Goal: Task Accomplishment & Management: Manage account settings

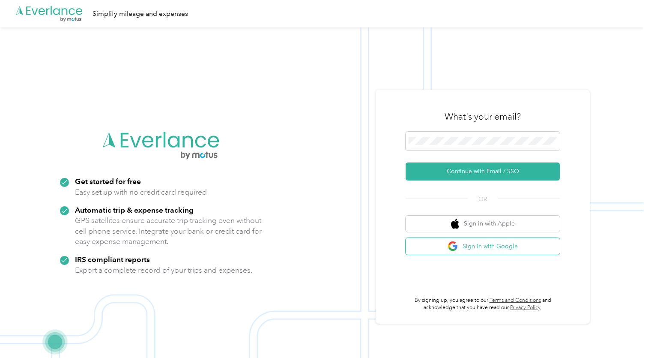
click at [484, 247] on button "Sign in with Google" at bounding box center [483, 246] width 154 height 17
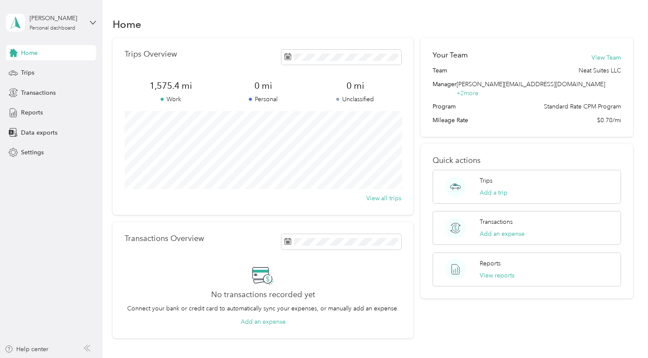
click at [213, 35] on section "Home Trips Overview 1,575.4 mi Work 0 mi Personal 0 mi Unclassified View all tr…" at bounding box center [373, 176] width 521 height 323
click at [35, 67] on div "Trips" at bounding box center [51, 72] width 90 height 15
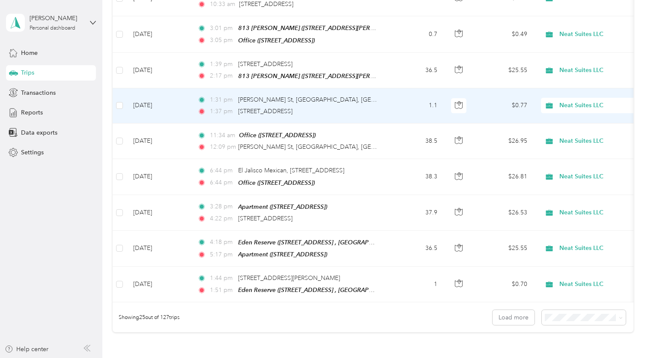
scroll to position [819, 0]
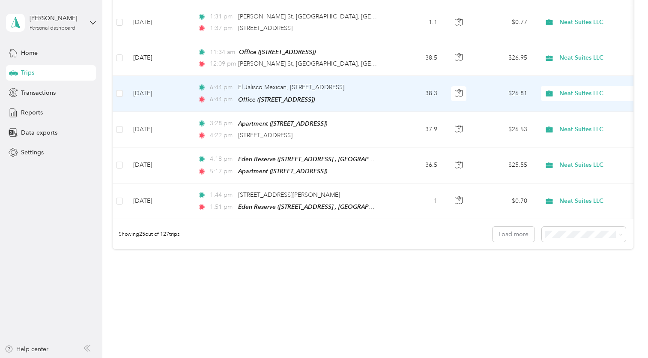
click at [396, 99] on td "38.3" at bounding box center [416, 94] width 57 height 36
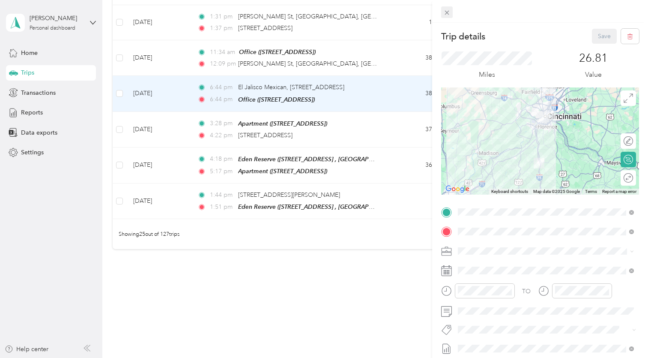
click at [446, 14] on icon at bounding box center [446, 12] width 7 height 7
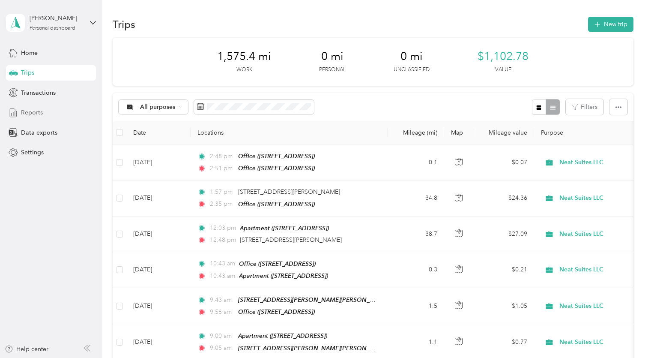
drag, startPoint x: 139, startPoint y: 109, endPoint x: 34, endPoint y: 112, distance: 105.0
click at [34, 112] on span "Reports" at bounding box center [32, 112] width 22 height 9
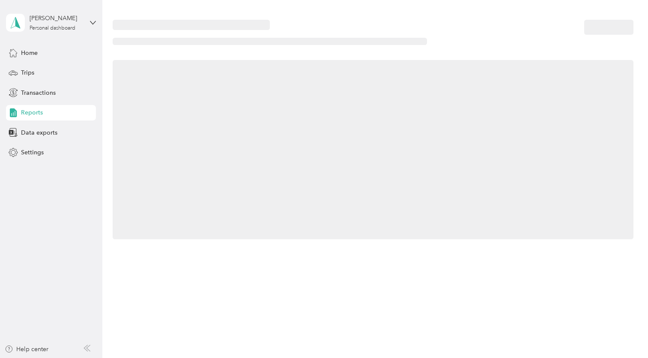
click at [34, 112] on span "Reports" at bounding box center [32, 112] width 22 height 9
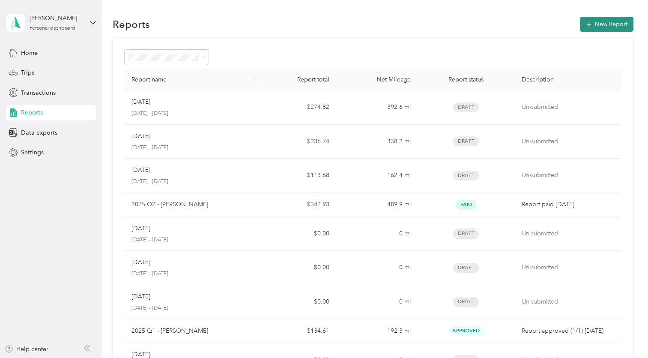
click at [601, 29] on button "New Report" at bounding box center [607, 24] width 54 height 15
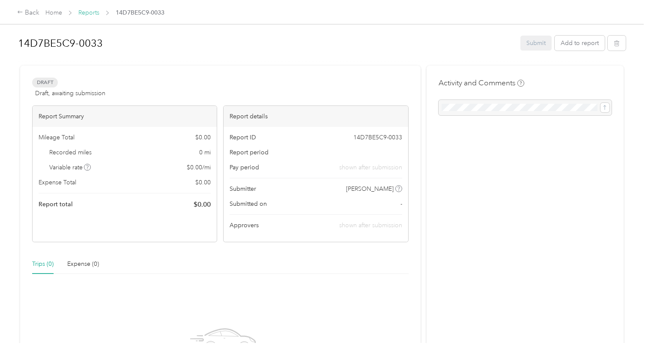
click at [84, 16] on link "Reports" at bounding box center [88, 12] width 21 height 7
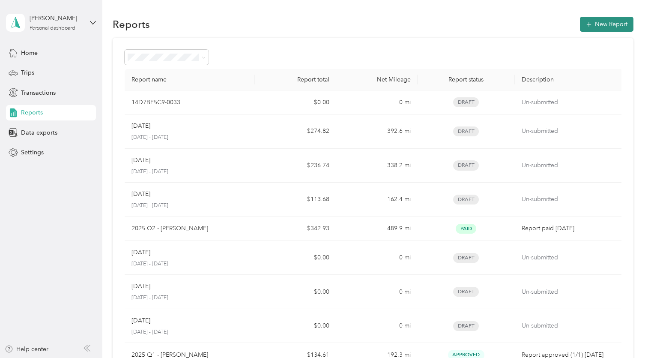
click at [609, 21] on button "New Report" at bounding box center [607, 24] width 54 height 15
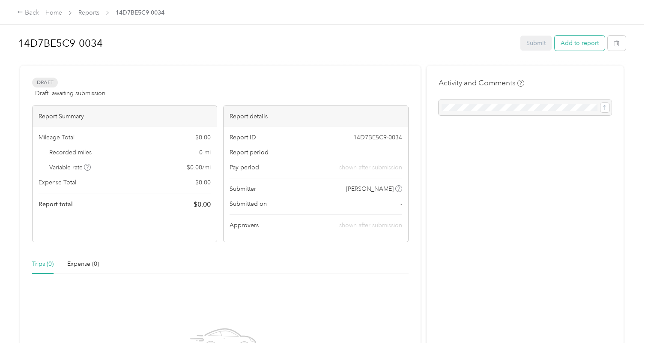
click at [599, 46] on button "Add to report" at bounding box center [580, 43] width 50 height 15
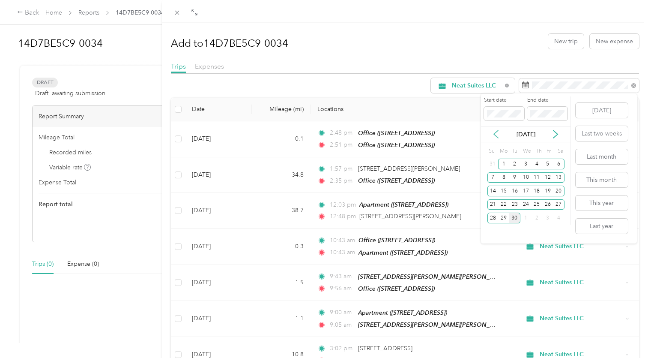
click at [496, 132] on icon at bounding box center [496, 135] width 4 height 8
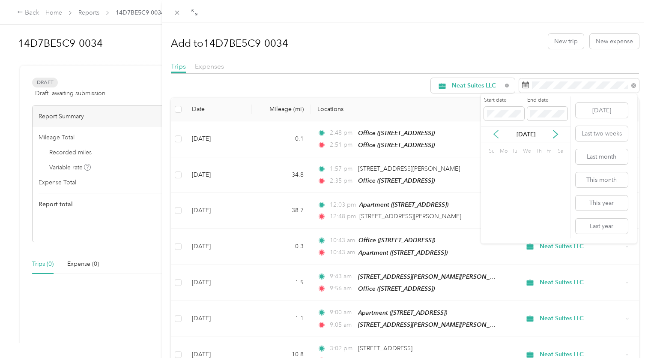
click at [496, 132] on icon at bounding box center [496, 135] width 4 height 8
click at [517, 164] on div "1" at bounding box center [514, 164] width 11 height 11
click at [558, 134] on icon at bounding box center [555, 134] width 9 height 9
click at [558, 134] on icon at bounding box center [556, 135] width 4 height 8
click at [518, 219] on div "30" at bounding box center [514, 218] width 11 height 11
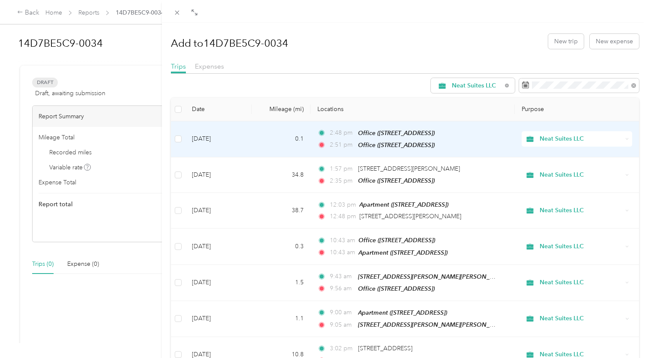
click at [566, 137] on span "Neat Suites LLC" at bounding box center [581, 138] width 83 height 9
click at [562, 174] on li "Personal" at bounding box center [575, 167] width 110 height 15
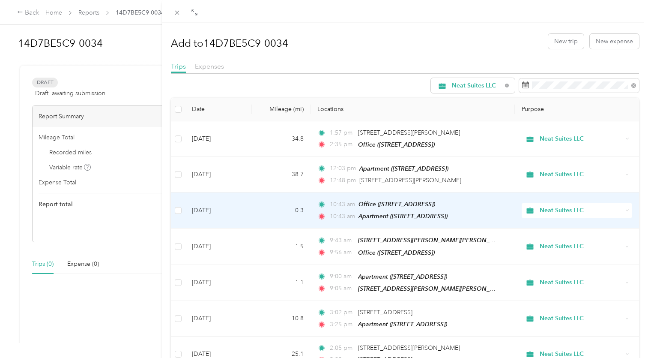
click at [554, 209] on span "Neat Suites LLC" at bounding box center [581, 210] width 83 height 9
click at [537, 238] on icon at bounding box center [531, 240] width 11 height 7
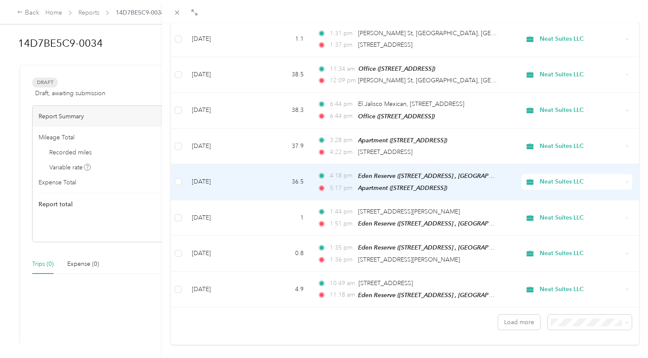
scroll to position [706, 0]
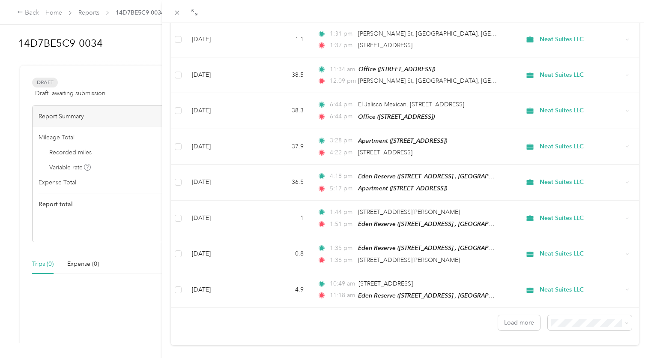
click at [571, 297] on li "100 per load" at bounding box center [588, 295] width 84 height 15
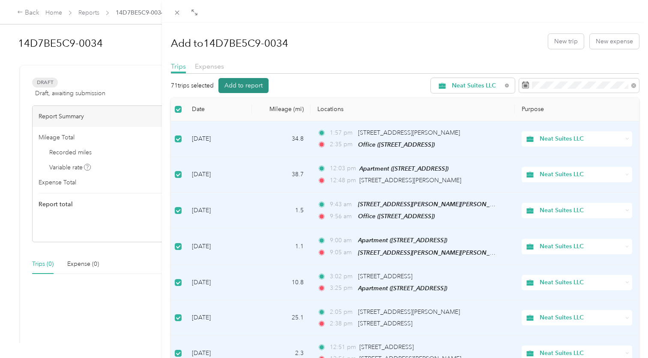
click at [247, 84] on button "Add to report" at bounding box center [244, 85] width 50 height 15
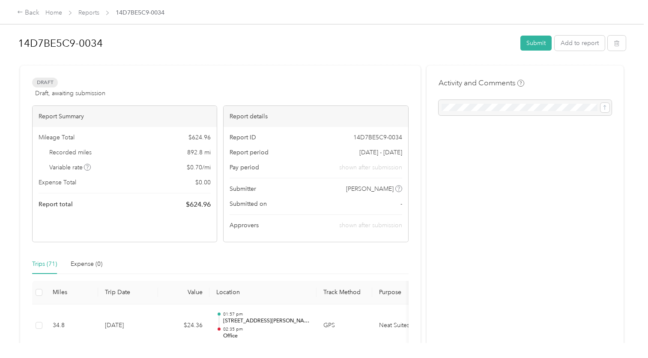
click at [506, 106] on div at bounding box center [525, 107] width 173 height 15
click at [607, 107] on div at bounding box center [525, 107] width 173 height 15
click at [540, 42] on button "Submit" at bounding box center [536, 43] width 31 height 15
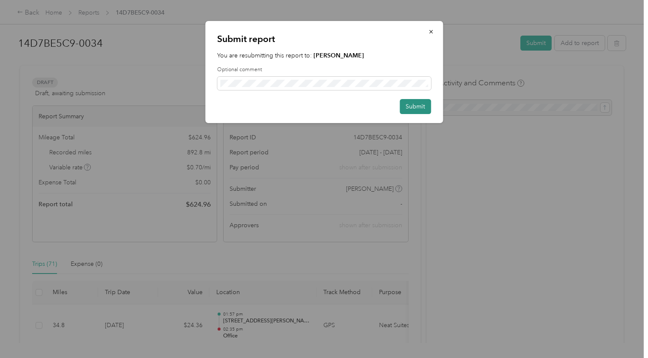
drag, startPoint x: 405, startPoint y: 111, endPoint x: 409, endPoint y: 114, distance: 4.9
click at [409, 114] on button "Submit" at bounding box center [415, 106] width 31 height 15
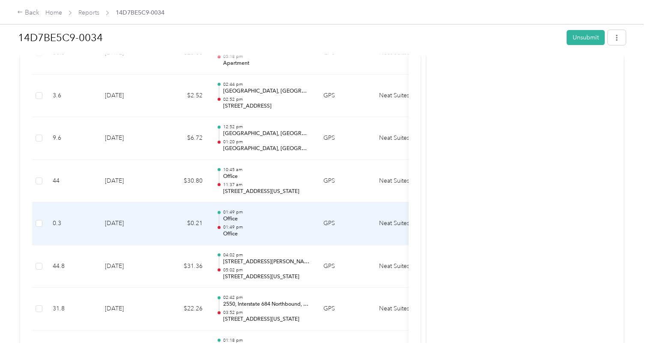
scroll to position [1931, 0]
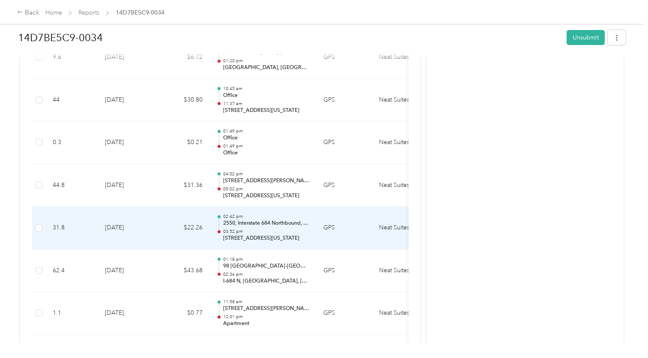
click at [269, 219] on p "2550, Interstate 684 Northbound, [GEOGRAPHIC_DATA], [GEOGRAPHIC_DATA], [US_STAT…" at bounding box center [266, 223] width 87 height 8
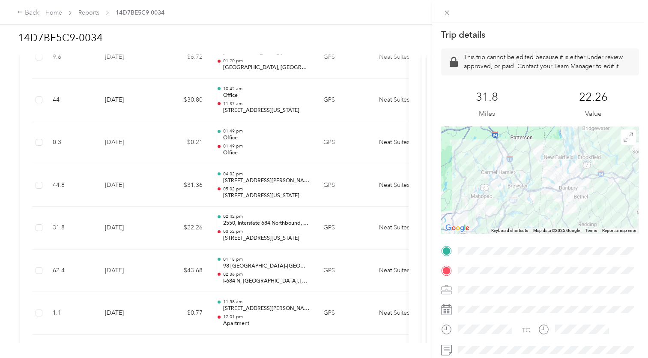
drag, startPoint x: 491, startPoint y: 198, endPoint x: 542, endPoint y: 188, distance: 51.5
click at [542, 188] on div at bounding box center [540, 179] width 198 height 107
click at [297, 210] on div "Trip details This trip cannot be edited because it is either under review, appr…" at bounding box center [324, 179] width 648 height 358
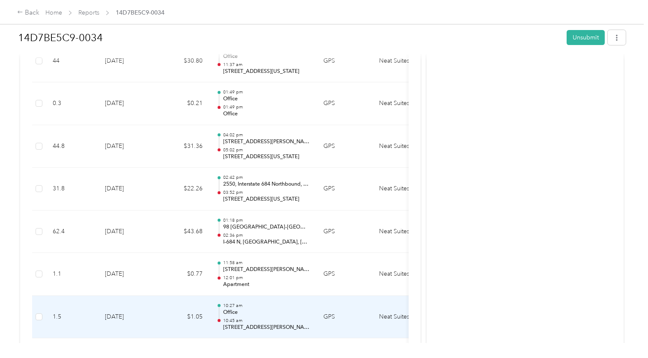
scroll to position [1967, 0]
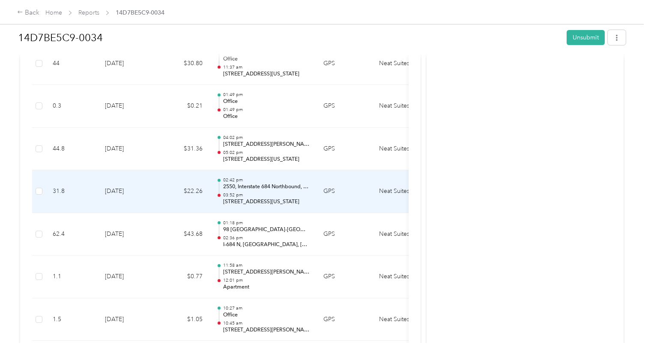
click at [333, 173] on td "GPS" at bounding box center [345, 191] width 56 height 43
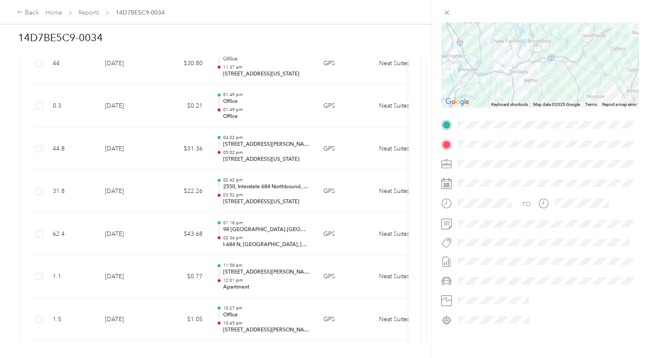
scroll to position [128, 0]
click at [450, 12] on icon at bounding box center [446, 12] width 7 height 7
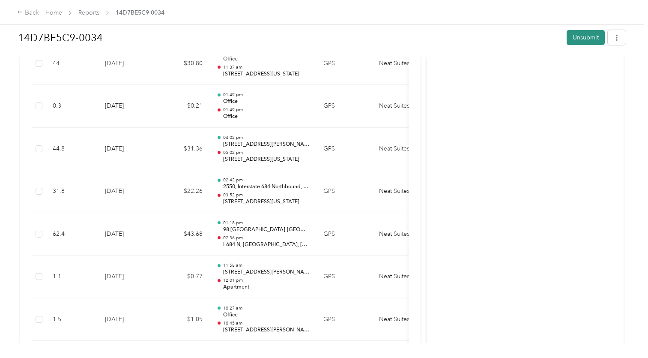
click at [579, 34] on button "Unsubmit" at bounding box center [586, 37] width 38 height 15
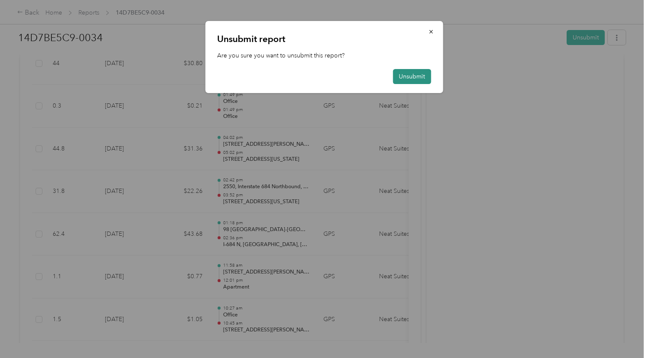
click at [413, 81] on button "Unsubmit" at bounding box center [412, 76] width 38 height 15
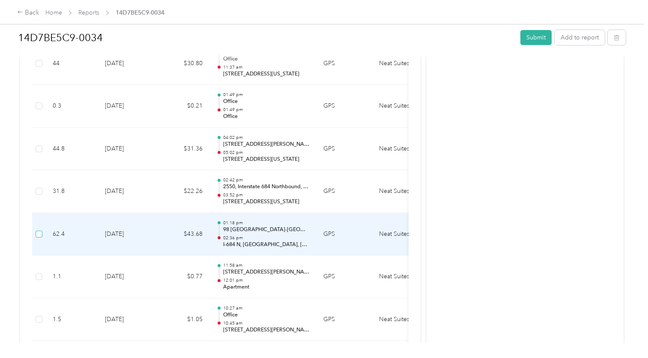
click at [40, 231] on span at bounding box center [39, 234] width 7 height 7
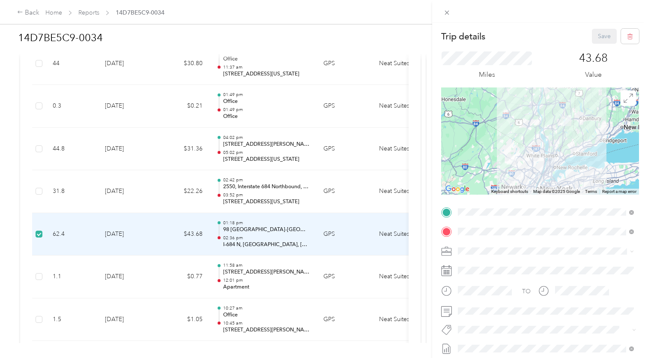
click at [38, 171] on div "Trip details Save This trip cannot be edited because it is either under review,…" at bounding box center [324, 179] width 648 height 358
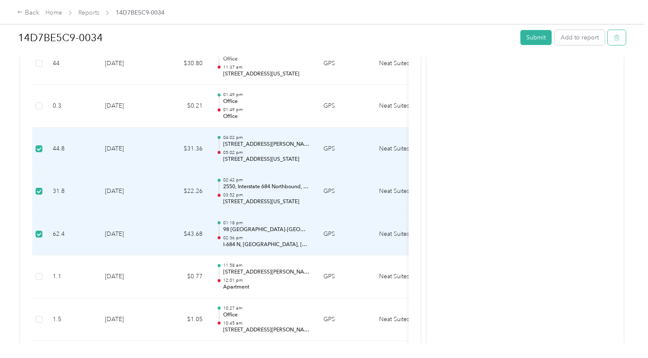
click at [617, 37] on icon "button" at bounding box center [617, 38] width 6 height 6
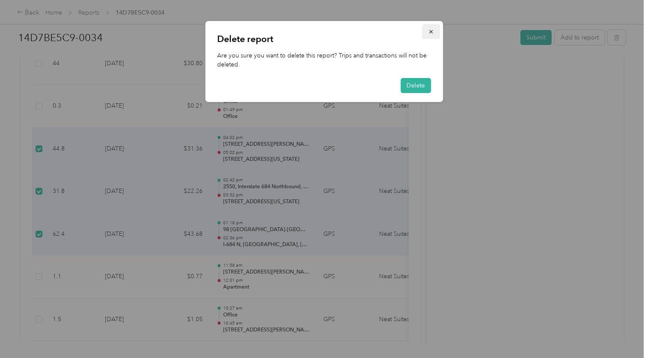
click at [428, 33] on icon "button" at bounding box center [431, 32] width 6 height 6
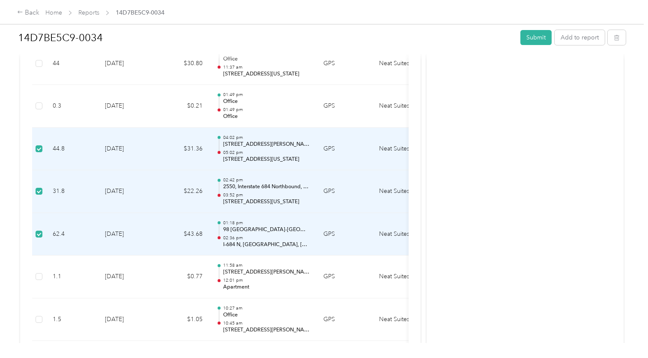
click at [91, 17] on span "Reports" at bounding box center [88, 12] width 21 height 9
click at [89, 15] on link "Reports" at bounding box center [88, 12] width 21 height 7
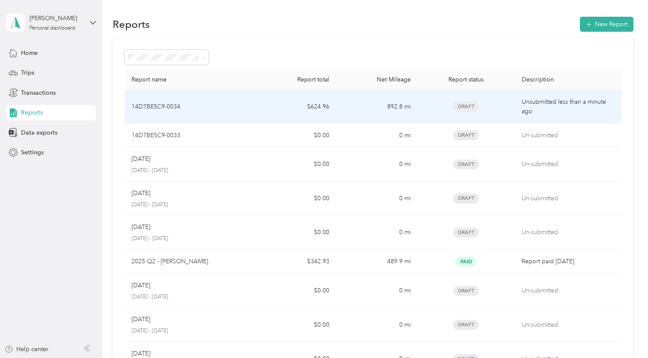
click at [160, 108] on p "14D7BE5C9-0034" at bounding box center [156, 106] width 49 height 9
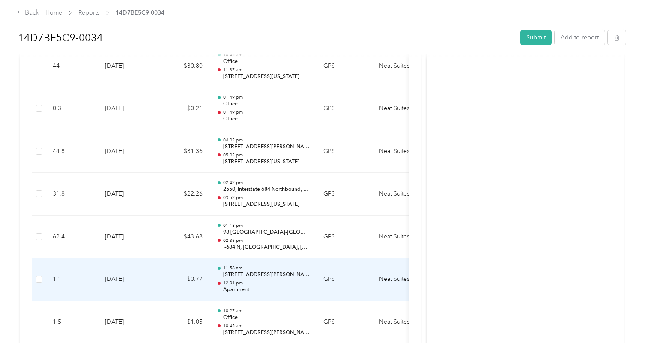
scroll to position [1964, 0]
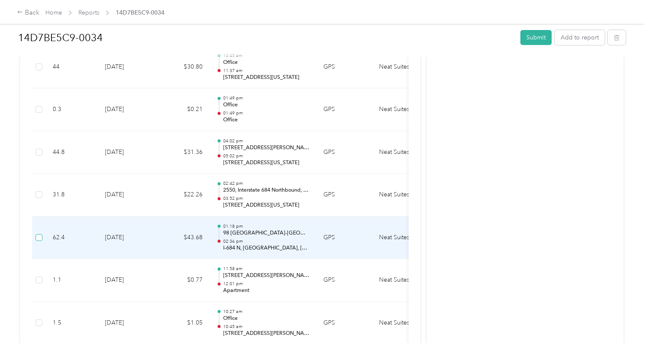
click at [39, 234] on span at bounding box center [39, 237] width 7 height 7
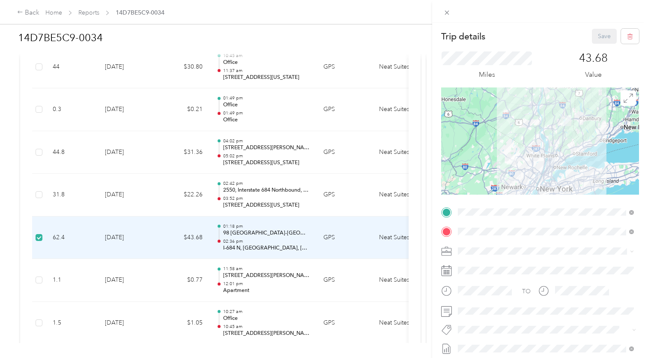
click at [37, 175] on div "Trip details Save This trip cannot be edited because it is either under review,…" at bounding box center [324, 179] width 648 height 358
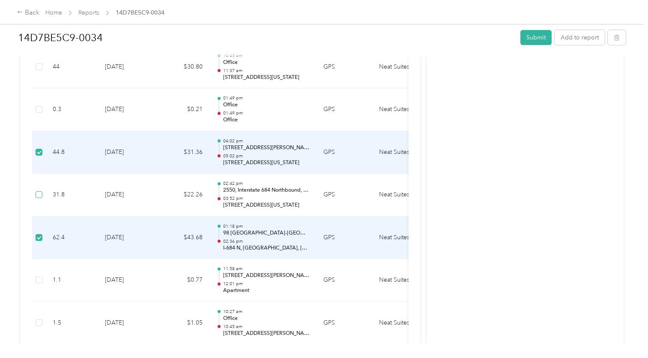
click at [39, 191] on span at bounding box center [39, 194] width 7 height 7
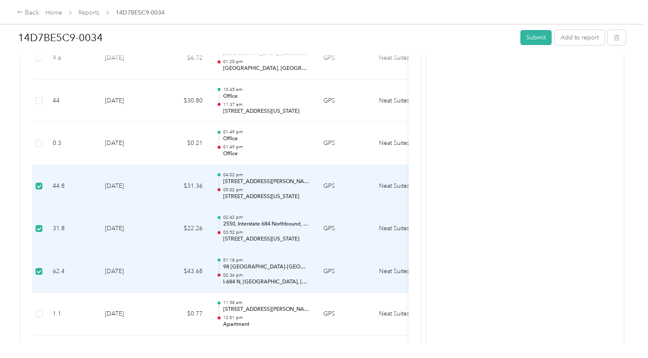
scroll to position [1929, 0]
click at [592, 39] on button "Add to report" at bounding box center [580, 37] width 50 height 15
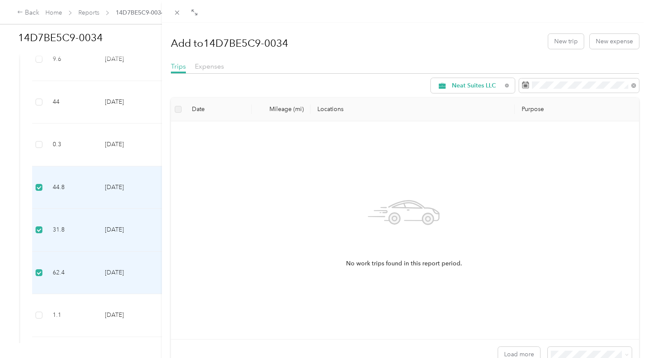
click at [300, 49] on div "Add to 14D7BE5C9-0034 New trip New expense" at bounding box center [405, 41] width 468 height 25
click at [51, 12] on div "Add to 14D7BE5C9-0034 New trip New expense Trips Expenses Neat Suites LLC Date …" at bounding box center [324, 179] width 648 height 358
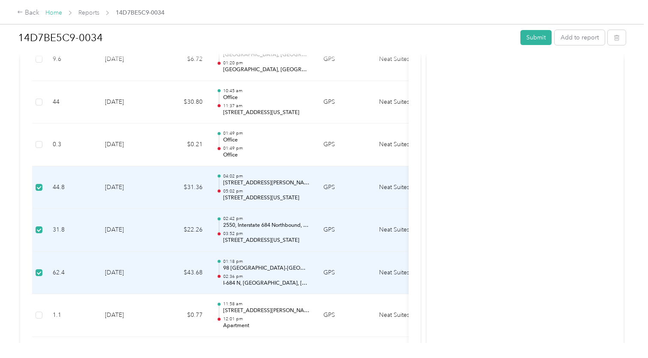
click at [56, 14] on link "Home" at bounding box center [53, 12] width 17 height 7
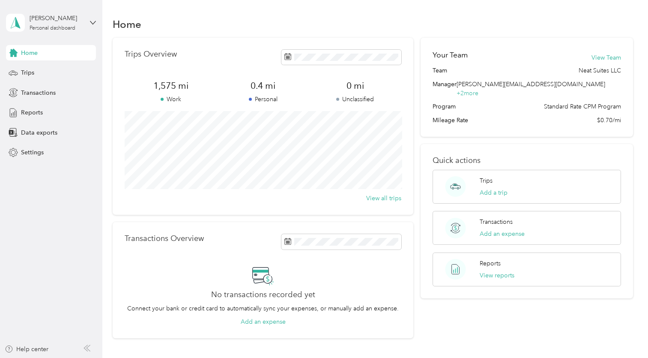
click at [297, 48] on div "Trips Overview 1,575 mi Work 0.4 mi Personal 0 mi Unclassified View all trips" at bounding box center [263, 126] width 301 height 177
click at [312, 62] on span at bounding box center [342, 57] width 120 height 15
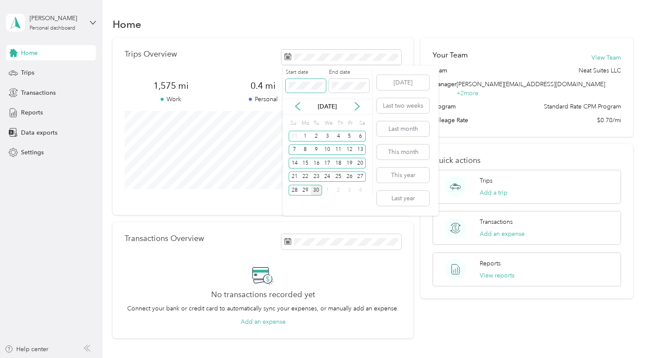
click at [272, 84] on body "[PERSON_NAME] Personal dashboard Home Trips Transactions Reports Data exports S…" at bounding box center [322, 179] width 644 height 358
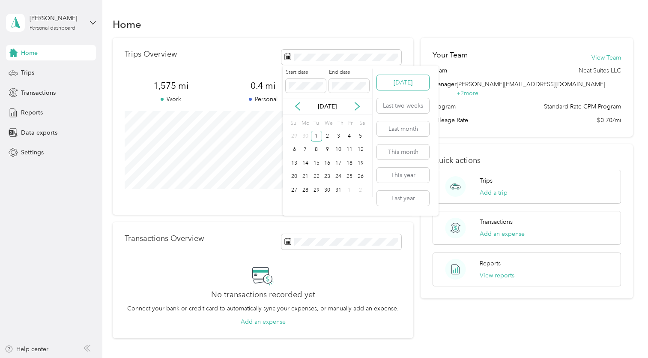
click at [392, 81] on button "[DATE]" at bounding box center [403, 82] width 52 height 15
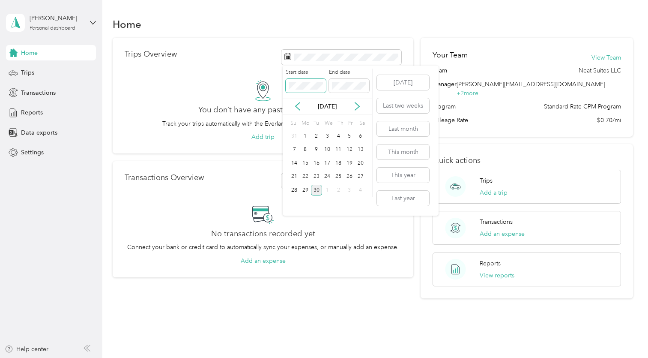
click at [283, 83] on div "Start date End date" at bounding box center [328, 84] width 90 height 30
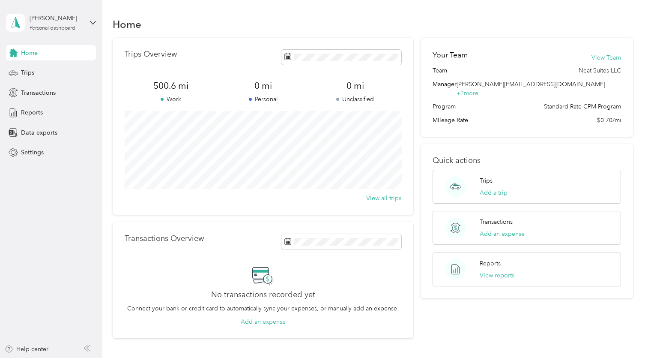
click at [391, 42] on div "Trips Overview 500.6 mi Work 0 mi Personal 0 mi Unclassified View all trips" at bounding box center [263, 126] width 301 height 177
click at [390, 198] on button "View all trips" at bounding box center [383, 198] width 35 height 9
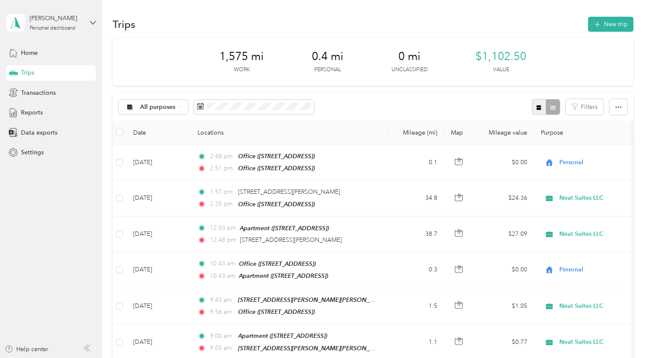
click at [539, 109] on icon "button" at bounding box center [539, 108] width 6 height 6
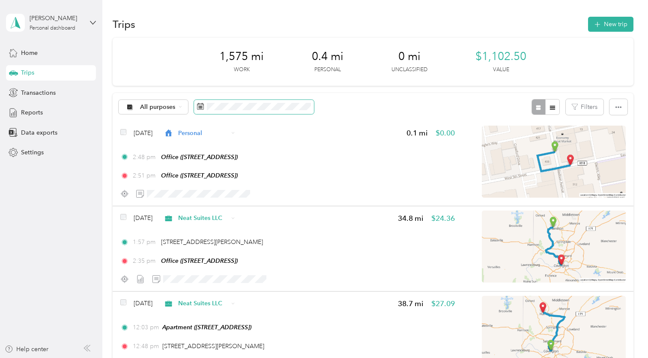
click at [224, 100] on span at bounding box center [254, 107] width 120 height 15
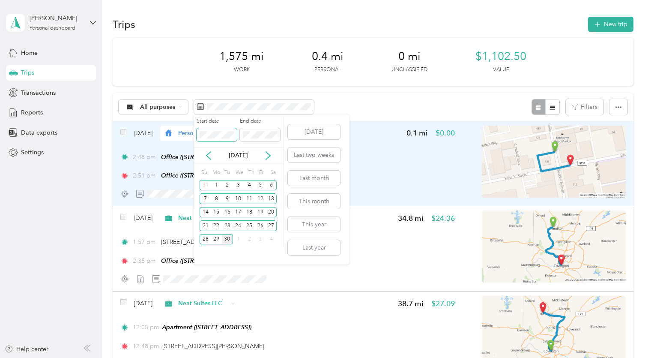
click at [182, 135] on body "[PERSON_NAME] Personal dashboard Home Trips Transactions Reports Data exports S…" at bounding box center [322, 179] width 644 height 358
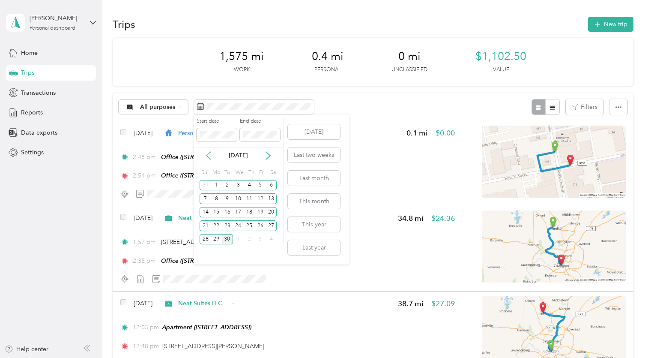
click at [208, 153] on icon at bounding box center [208, 155] width 9 height 9
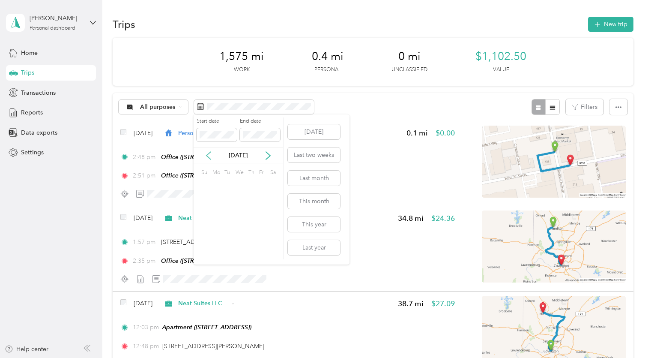
click at [208, 153] on icon at bounding box center [208, 155] width 9 height 9
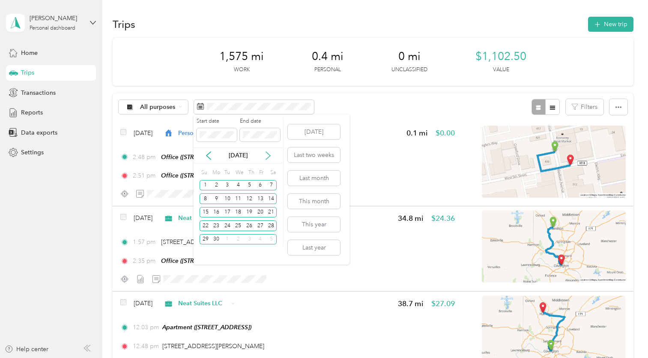
click at [270, 157] on icon at bounding box center [268, 155] width 9 height 9
click at [225, 186] on div "1" at bounding box center [227, 185] width 11 height 11
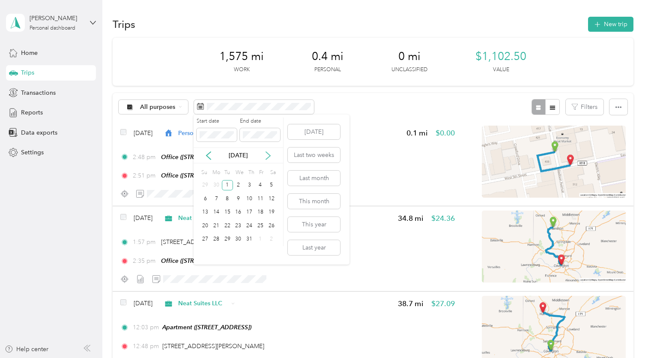
click at [270, 152] on icon at bounding box center [268, 155] width 9 height 9
click at [229, 240] on div "30" at bounding box center [227, 239] width 11 height 11
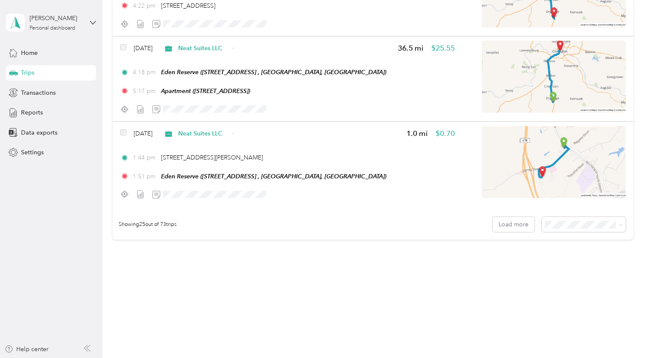
scroll to position [2045, 0]
click at [554, 220] on span at bounding box center [584, 224] width 84 height 15
click at [555, 270] on span "100 per load" at bounding box center [567, 270] width 35 height 7
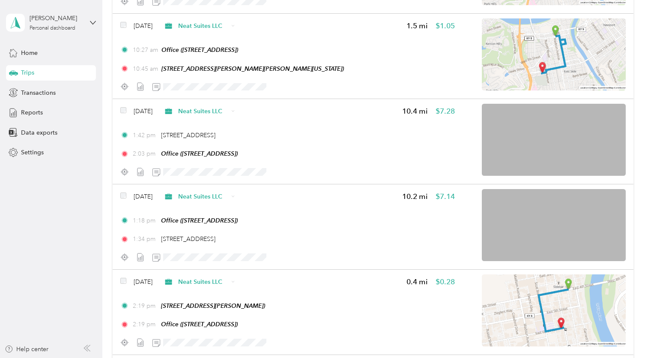
scroll to position [4197, 0]
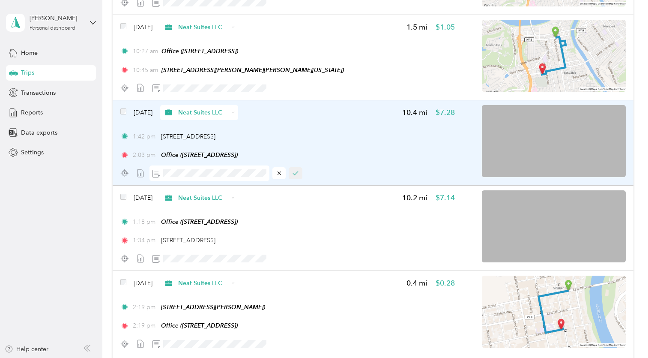
click at [297, 172] on icon "button" at bounding box center [296, 173] width 6 height 6
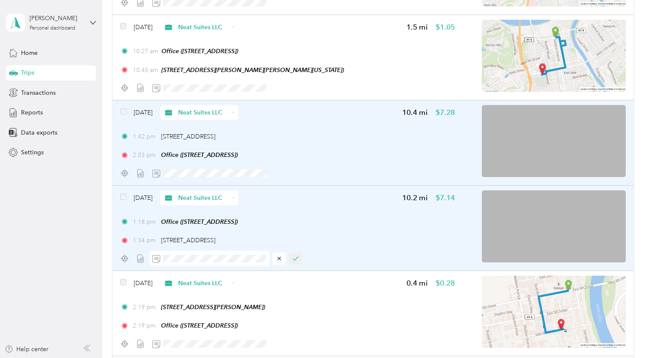
click at [294, 257] on icon "button" at bounding box center [296, 258] width 6 height 6
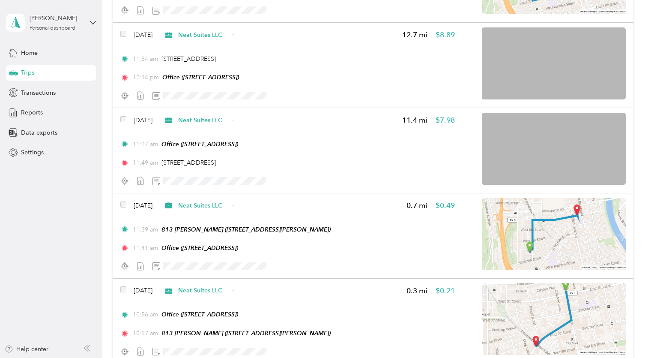
scroll to position [5389, 0]
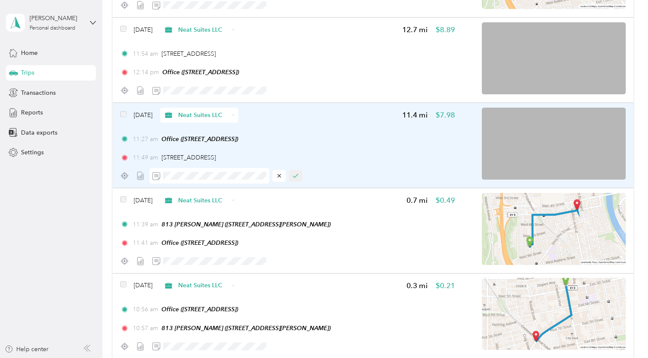
click at [296, 174] on icon "button" at bounding box center [296, 176] width 6 height 6
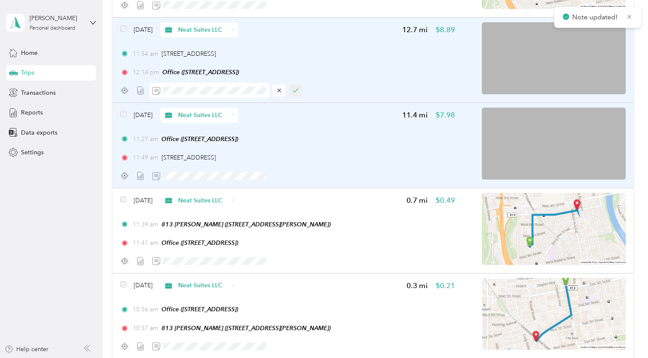
click at [293, 87] on icon "button" at bounding box center [296, 90] width 6 height 6
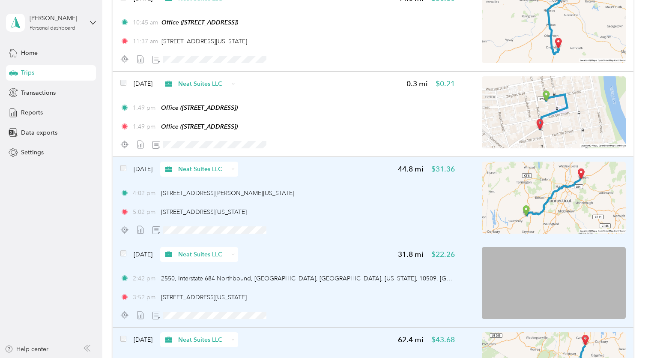
scroll to position [3706, 0]
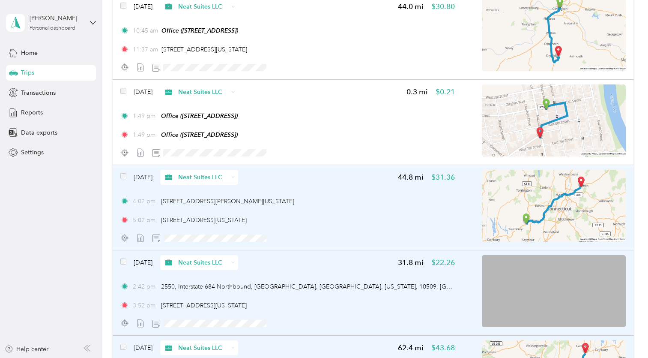
click at [123, 178] on span at bounding box center [123, 177] width 6 height 9
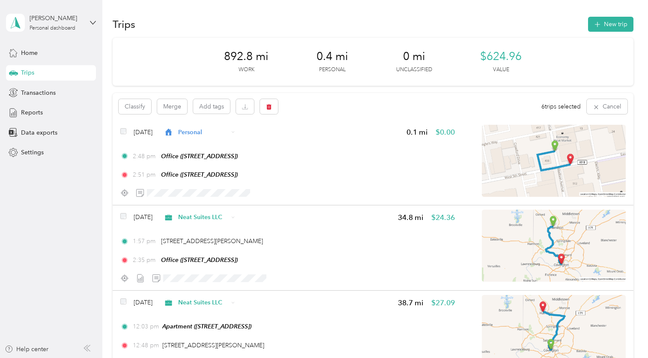
scroll to position [0, 0]
click at [271, 105] on icon "button" at bounding box center [269, 107] width 5 height 6
click at [332, 141] on button "Yes" at bounding box center [333, 142] width 17 height 14
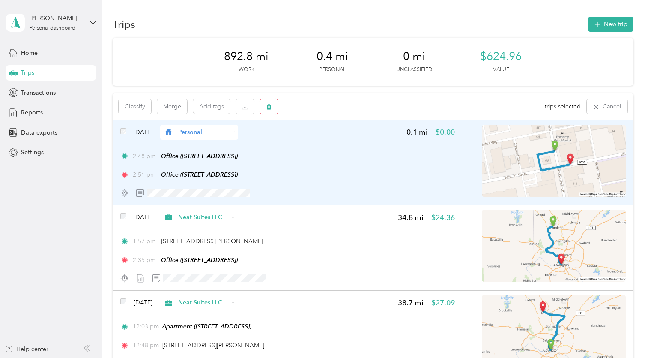
click at [272, 107] on icon "button" at bounding box center [269, 107] width 6 height 6
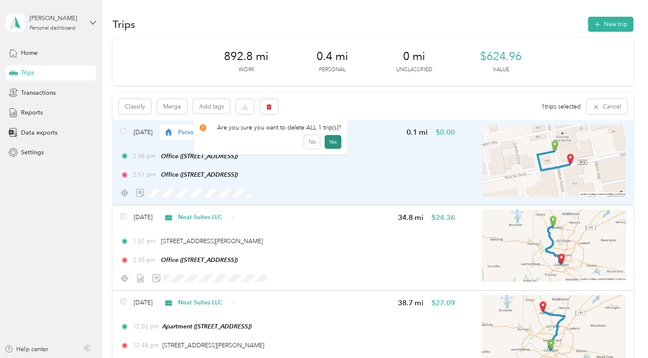
click at [331, 141] on button "Yes" at bounding box center [333, 142] width 17 height 14
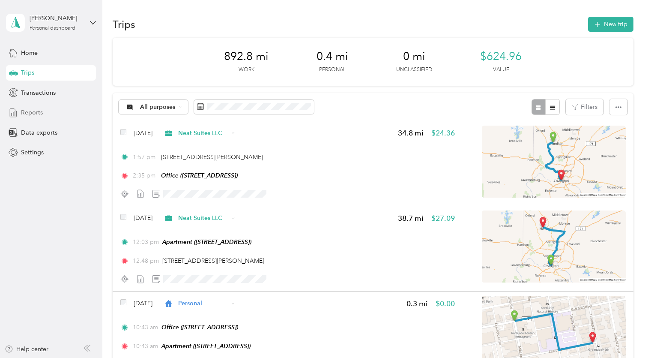
click at [54, 109] on div "Reports" at bounding box center [51, 112] width 90 height 15
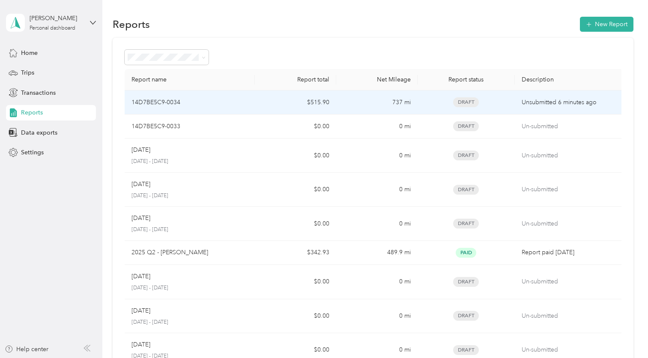
click at [161, 100] on p "14D7BE5C9-0034" at bounding box center [156, 102] width 49 height 9
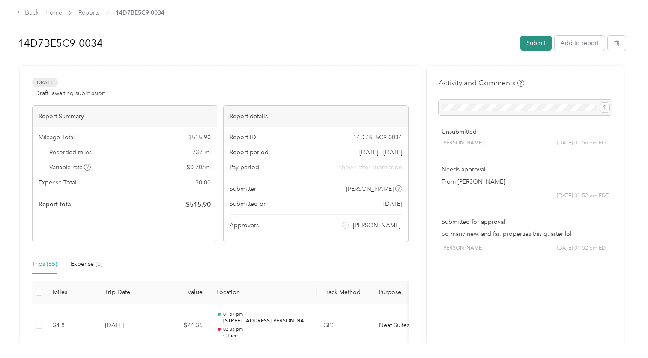
click at [535, 44] on button "Submit" at bounding box center [536, 43] width 31 height 15
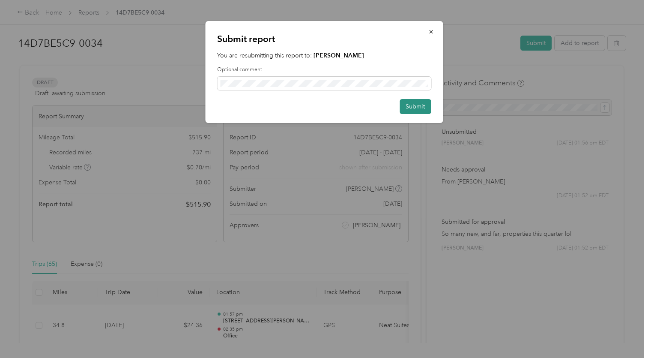
click at [420, 109] on button "Submit" at bounding box center [415, 106] width 31 height 15
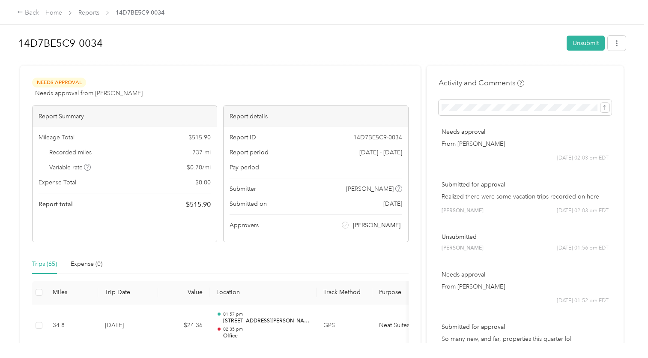
click at [534, 193] on p "Realized there were some vacation trips recorded on here" at bounding box center [525, 196] width 167 height 9
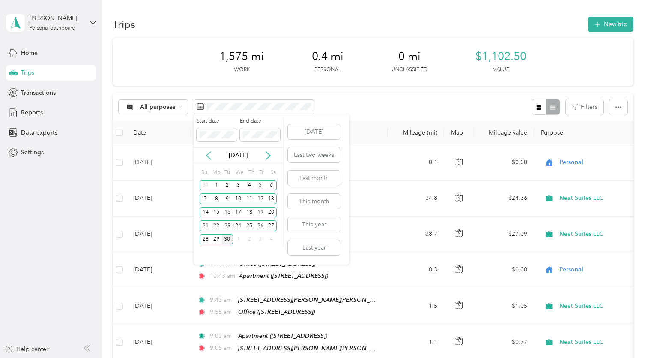
click at [207, 153] on icon at bounding box center [208, 155] width 9 height 9
click at [227, 186] on div "1" at bounding box center [227, 185] width 11 height 11
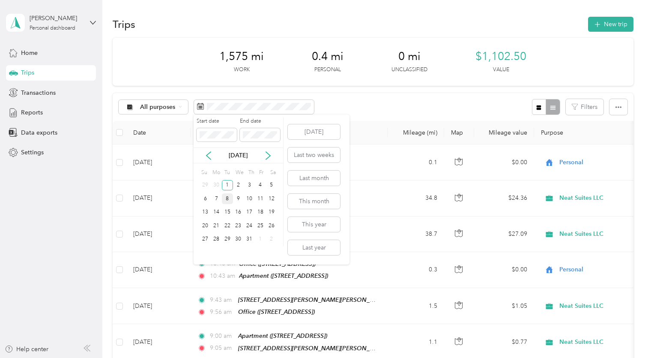
click at [231, 201] on div "8" at bounding box center [227, 198] width 11 height 11
